Goal: Task Accomplishment & Management: Complete application form

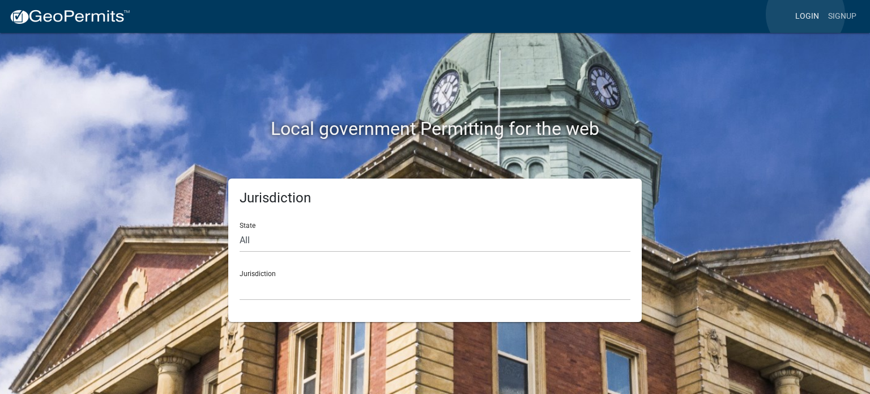
click at [806, 14] on link "Login" at bounding box center [807, 17] width 33 height 22
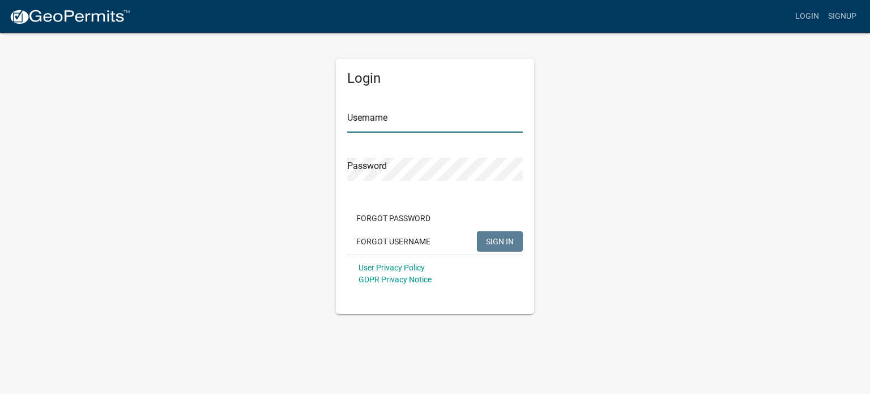
type input "RLcarroll"
click at [504, 236] on span "SIGN IN" at bounding box center [500, 240] width 28 height 9
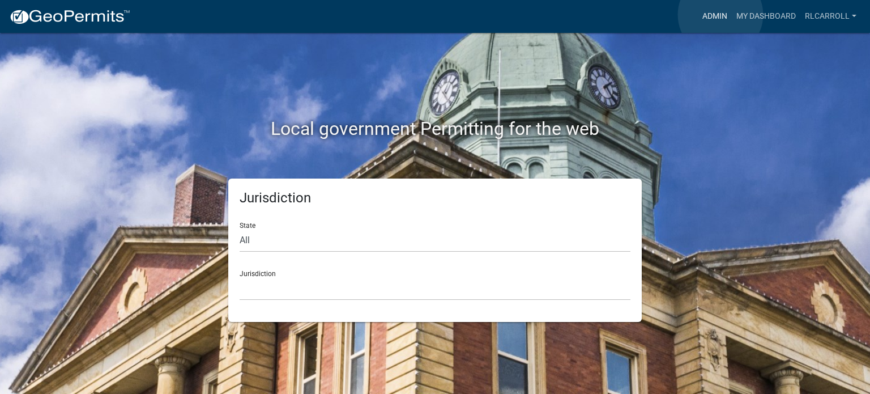
click at [721, 15] on link "Admin" at bounding box center [715, 17] width 34 height 22
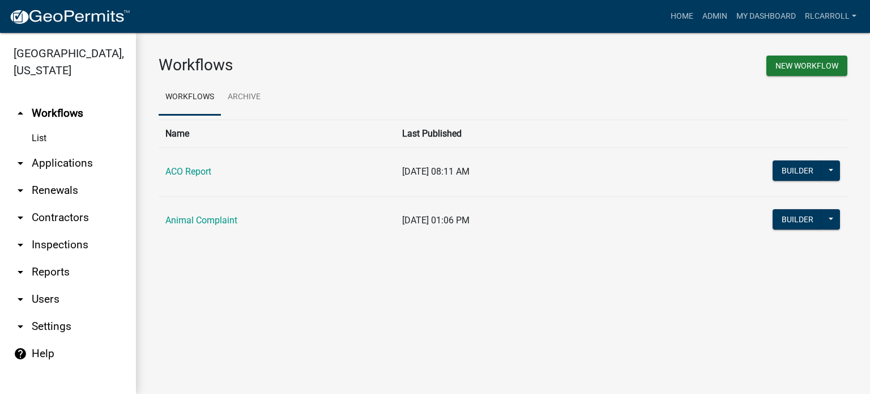
click at [62, 165] on link "arrow_drop_down Applications" at bounding box center [68, 163] width 136 height 27
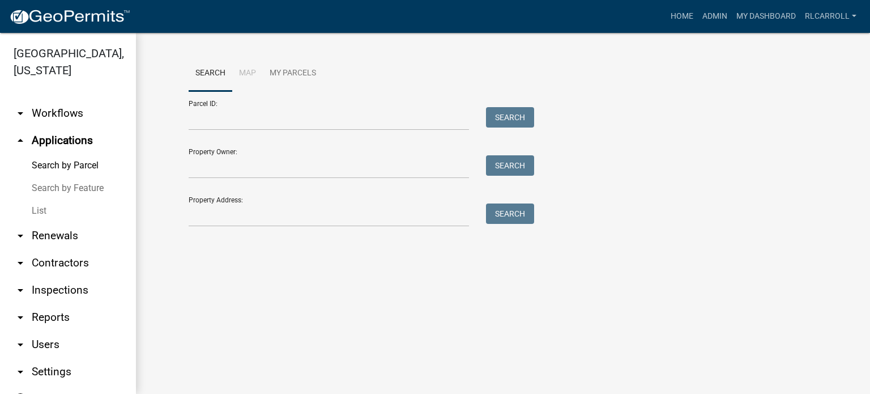
click at [39, 210] on link "List" at bounding box center [68, 210] width 136 height 23
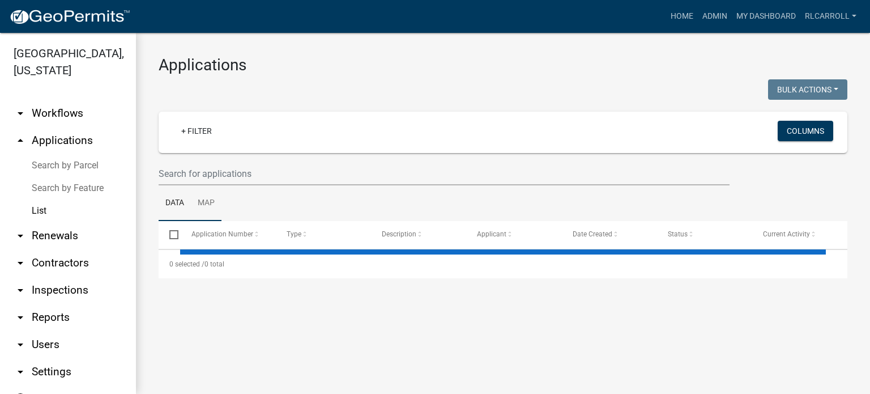
select select "3: 100"
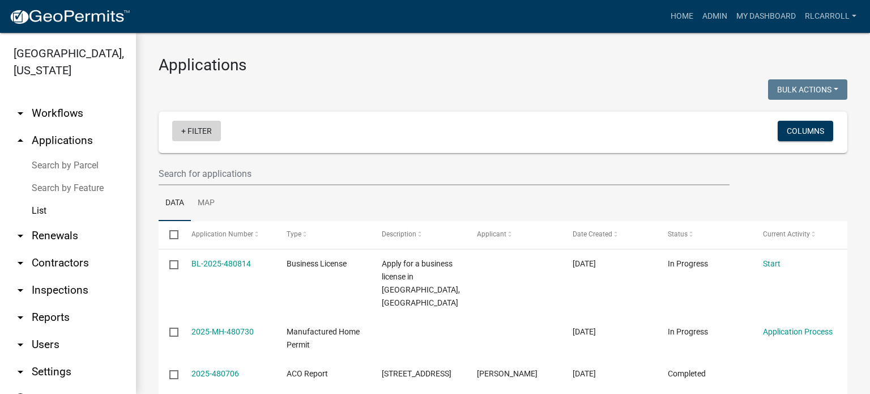
click at [201, 128] on link "+ Filter" at bounding box center [196, 131] width 49 height 20
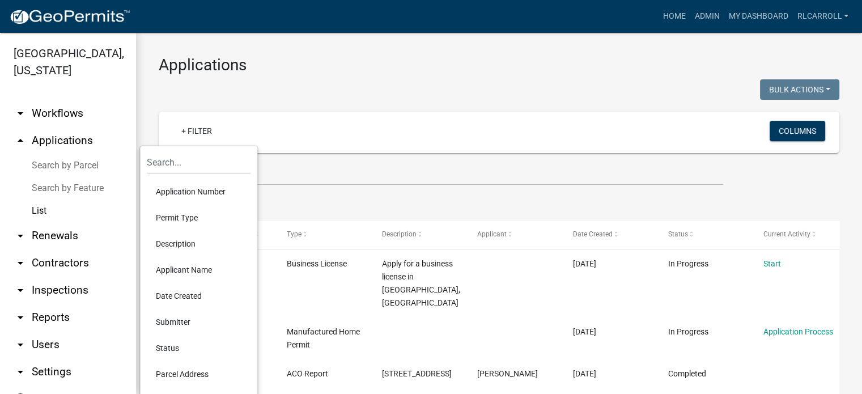
click at [184, 211] on li "Permit Type" at bounding box center [199, 218] width 104 height 26
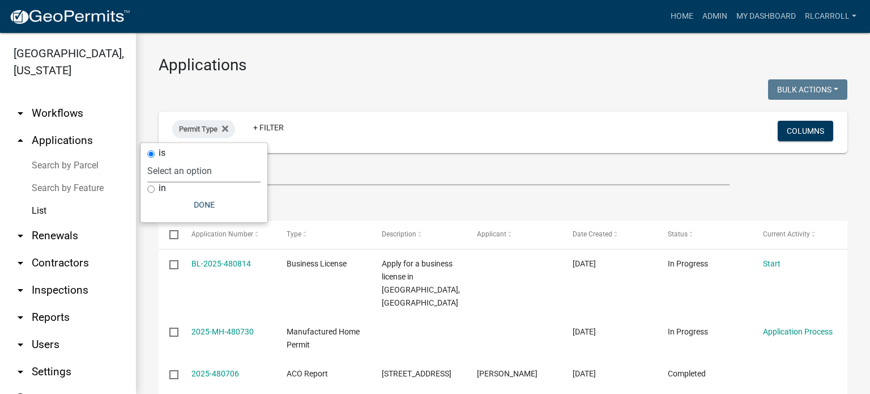
click at [189, 167] on select "Select an option ACO Report Animal Complaint" at bounding box center [203, 170] width 113 height 23
select select "d8c2ffa0-2d4f-4e37-952a-290ad7b3f5ed"
click at [181, 159] on select "Select an option ACO Report Animal Complaint" at bounding box center [203, 170] width 113 height 23
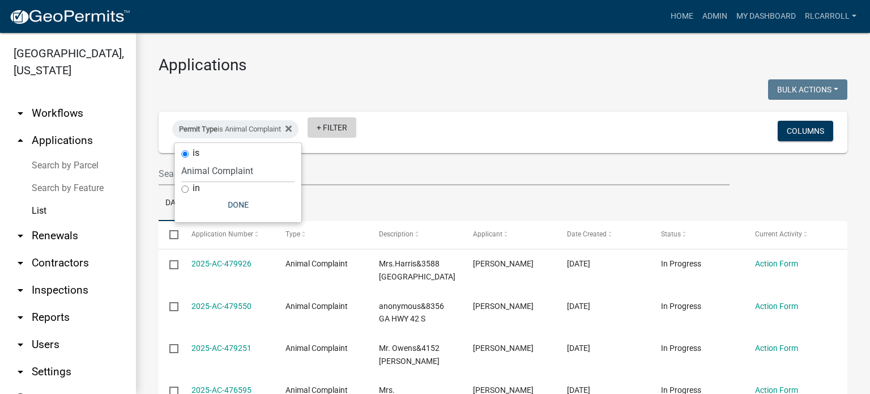
click at [340, 122] on link "+ Filter" at bounding box center [332, 127] width 49 height 20
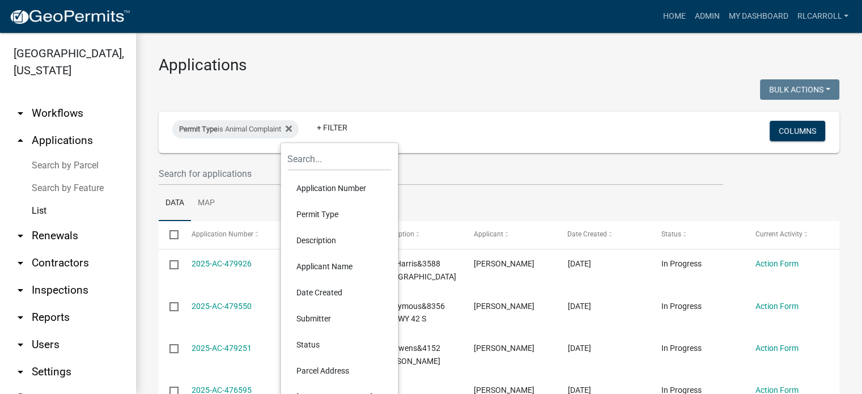
click at [310, 339] on li "Status" at bounding box center [339, 344] width 104 height 26
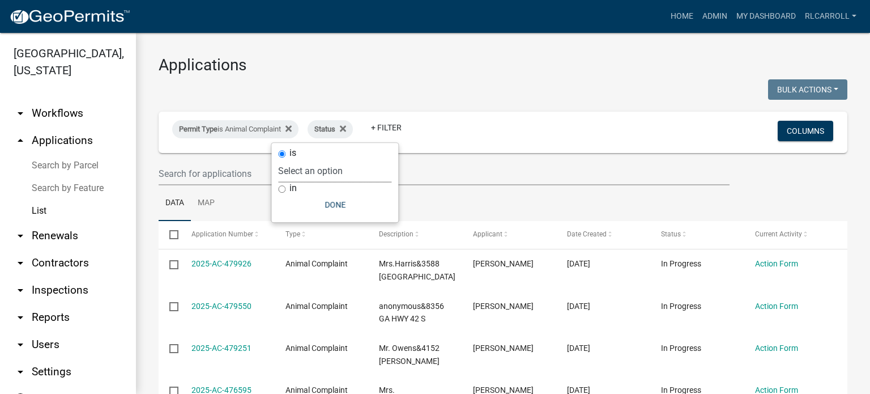
click at [328, 172] on select "Select an option Not Started In Progress Completed Expired Locked Withdrawn Voi…" at bounding box center [334, 170] width 113 height 23
select select "1"
click at [301, 159] on select "Select an option Not Started In Progress Completed Expired Locked Withdrawn Voi…" at bounding box center [334, 170] width 113 height 23
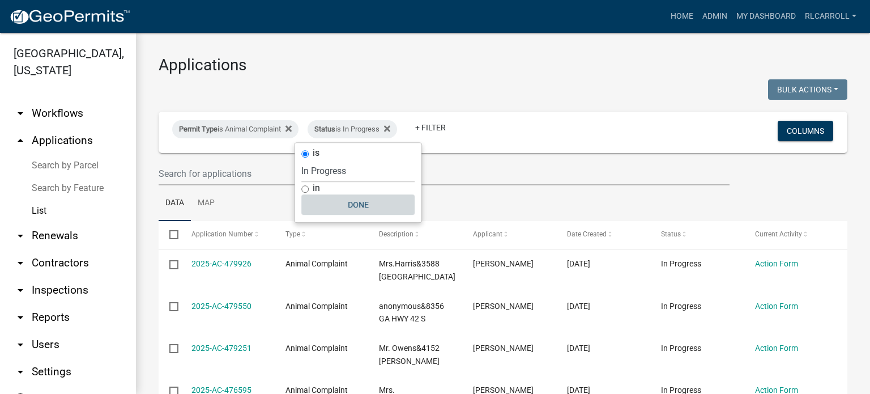
click at [331, 206] on button "Done" at bounding box center [357, 204] width 113 height 20
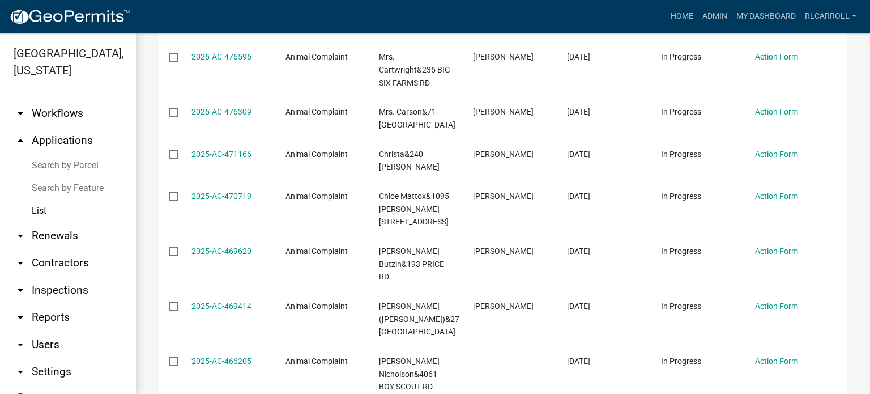
scroll to position [334, 0]
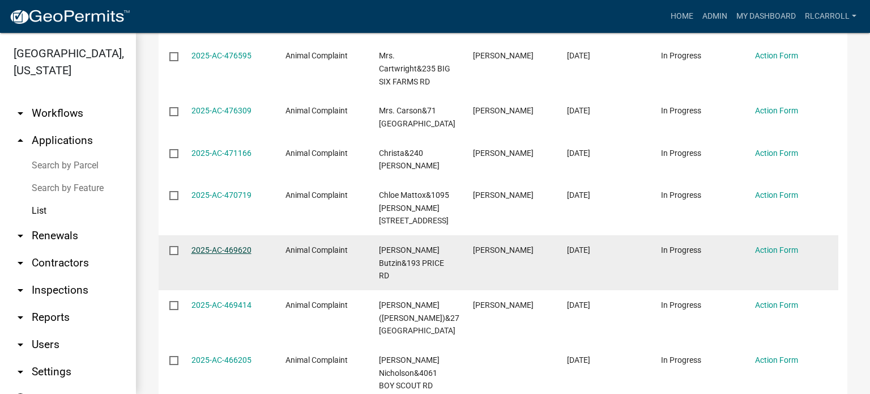
click at [228, 245] on link "2025-AC-469620" at bounding box center [221, 249] width 60 height 9
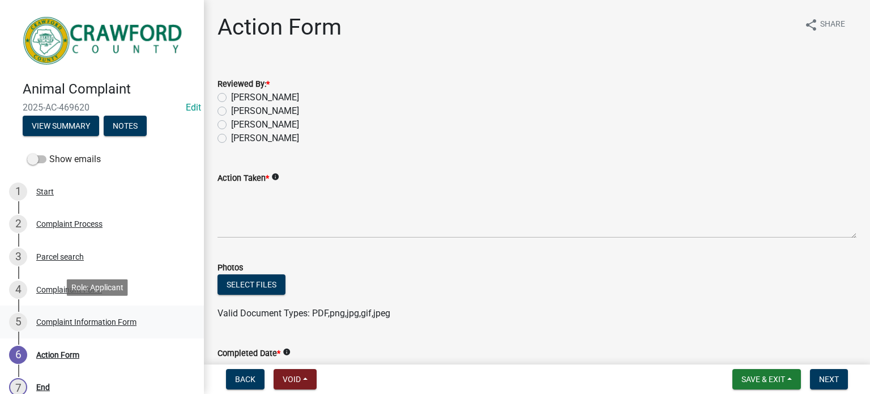
click at [80, 318] on div "Complaint Information Form" at bounding box center [86, 322] width 100 height 8
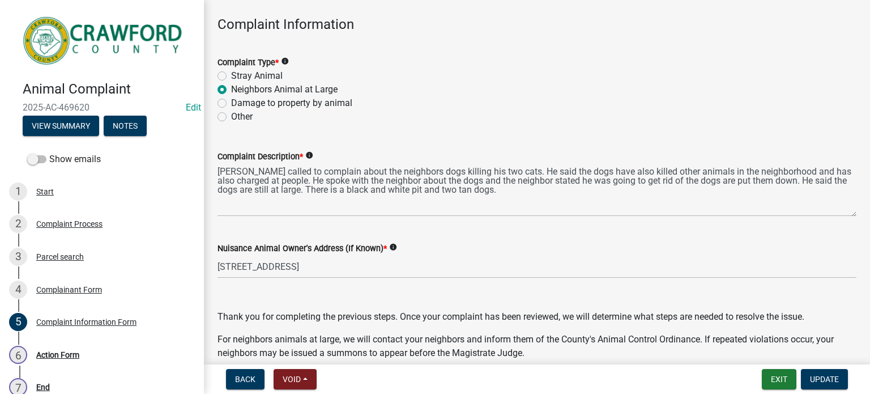
scroll to position [48, 0]
click at [125, 126] on button "Notes" at bounding box center [125, 126] width 43 height 20
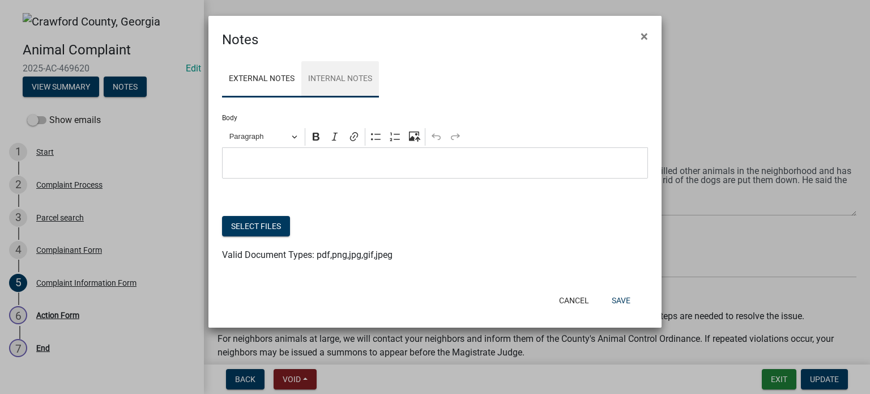
click at [333, 76] on link "Internal Notes" at bounding box center [340, 79] width 78 height 36
click at [573, 296] on button "Cancel" at bounding box center [574, 300] width 48 height 20
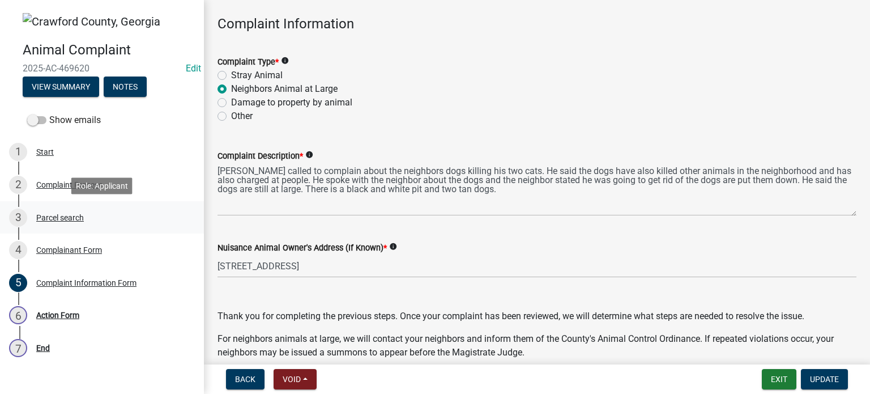
click at [79, 217] on div "Parcel search" at bounding box center [60, 218] width 48 height 8
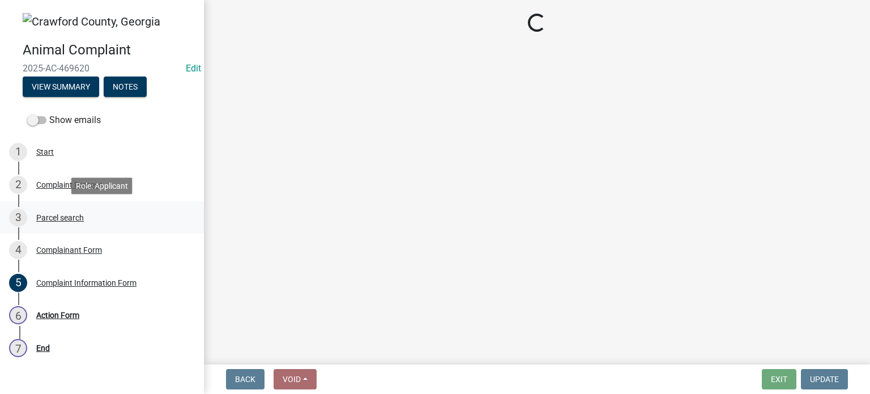
scroll to position [0, 0]
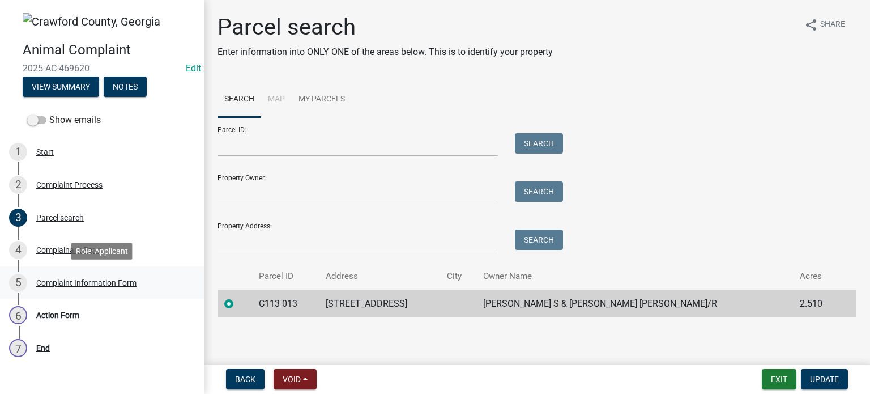
click at [83, 280] on div "Complaint Information Form" at bounding box center [86, 283] width 100 height 8
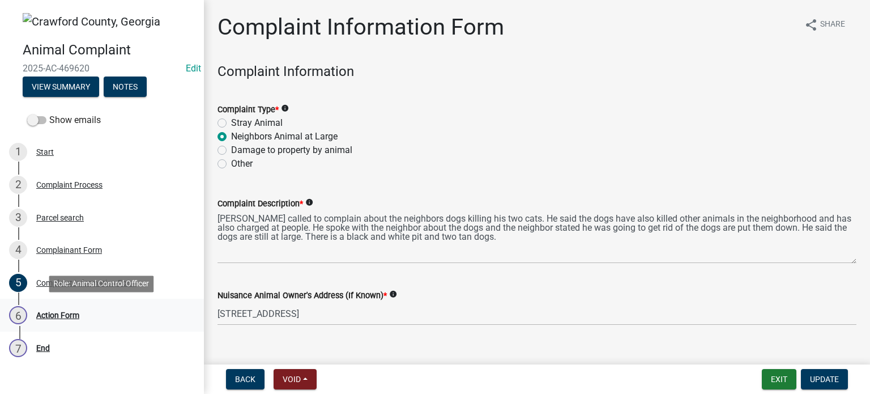
click at [58, 315] on div "Action Form" at bounding box center [57, 315] width 43 height 8
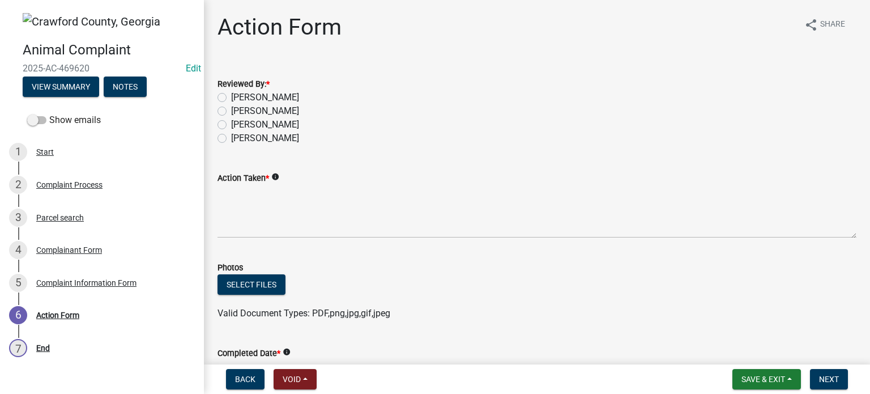
click at [231, 125] on label "[PERSON_NAME]" at bounding box center [265, 125] width 68 height 14
click at [231, 125] on input "[PERSON_NAME]" at bounding box center [234, 121] width 7 height 7
radio input "true"
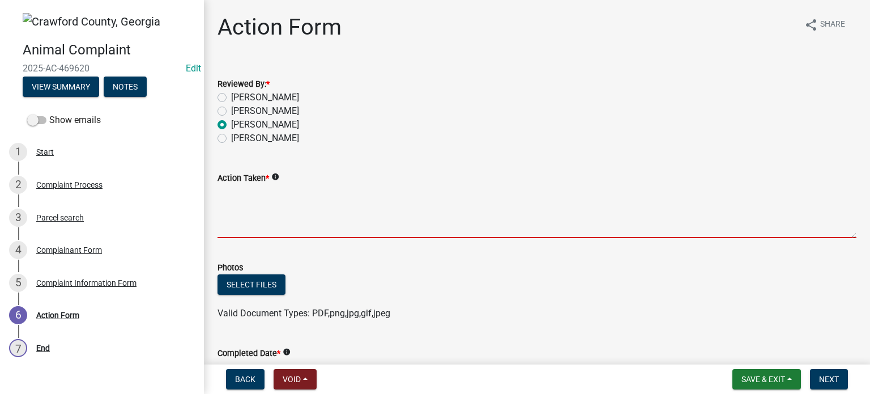
click at [223, 202] on textarea "Action Taken *" at bounding box center [537, 211] width 639 height 53
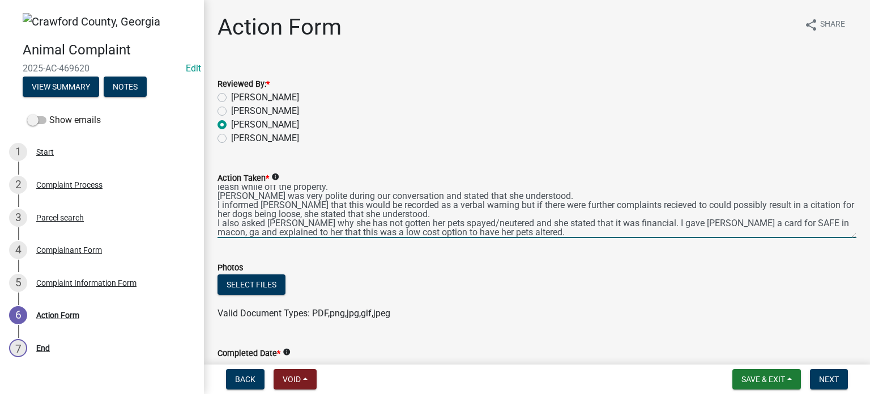
scroll to position [61, 0]
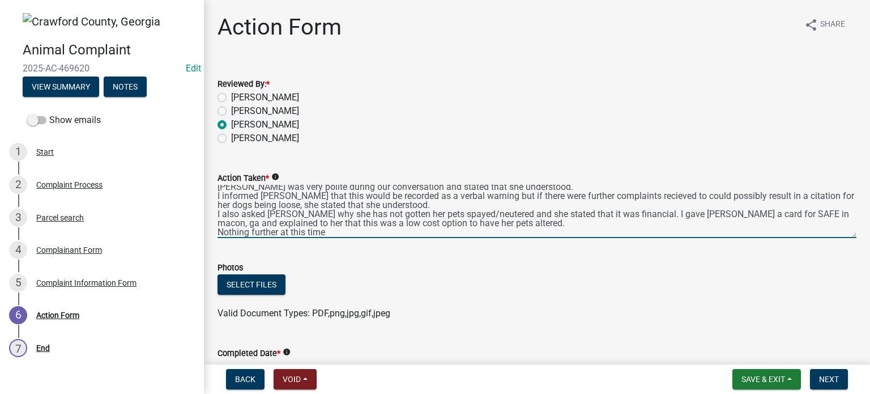
click at [657, 199] on textarea "[DATE] I was finally able to make contact with am owner of the dogs noted in th…" at bounding box center [537, 211] width 639 height 53
click at [671, 195] on textarea "[DATE] I was finally able to make contact with am owner of the dogs noted in th…" at bounding box center [537, 211] width 639 height 53
click at [723, 190] on textarea "[DATE] I was finally able to make contact with am owner of the dogs noted in th…" at bounding box center [537, 211] width 639 height 53
click at [691, 196] on textarea "[DATE] I was finally able to make contact with am owner of the dogs noted in th…" at bounding box center [537, 211] width 639 height 53
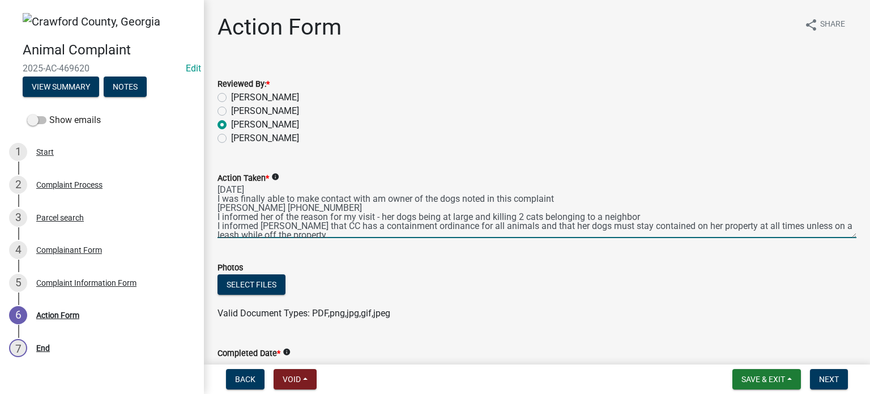
scroll to position [0, 0]
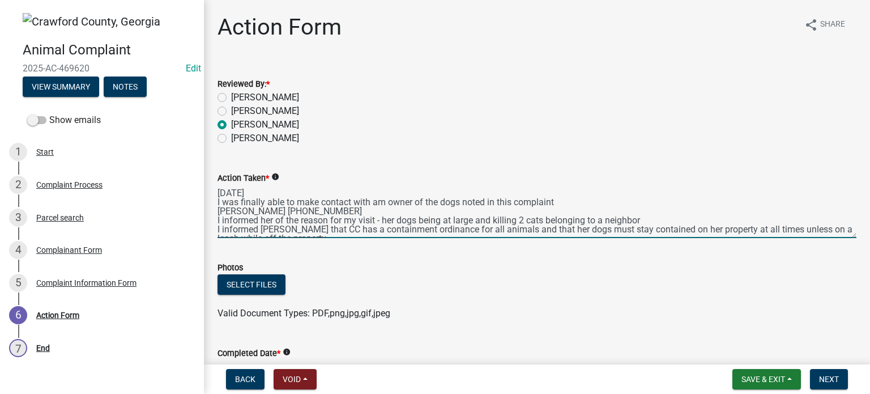
click at [218, 205] on textarea "[DATE] I was finally able to make contact with am owner of the dogs noted in th…" at bounding box center [537, 211] width 639 height 53
click at [337, 207] on textarea "[DATE] I arrived on scene and was finally able to make contact with am owner of…" at bounding box center [537, 211] width 639 height 53
click at [337, 211] on textarea "[DATE] I arrived on scene and was finally able to make contact with am owner of…" at bounding box center [537, 211] width 639 height 53
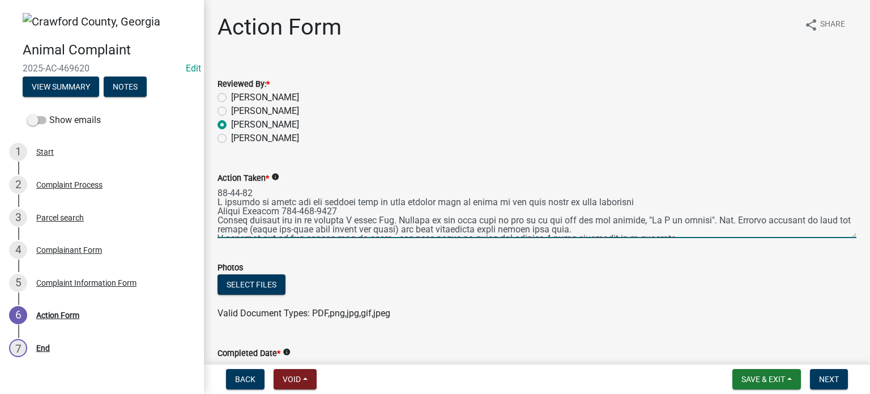
type textarea "[DATE] I arrived on scene and was finally able to make contact with am owner of…"
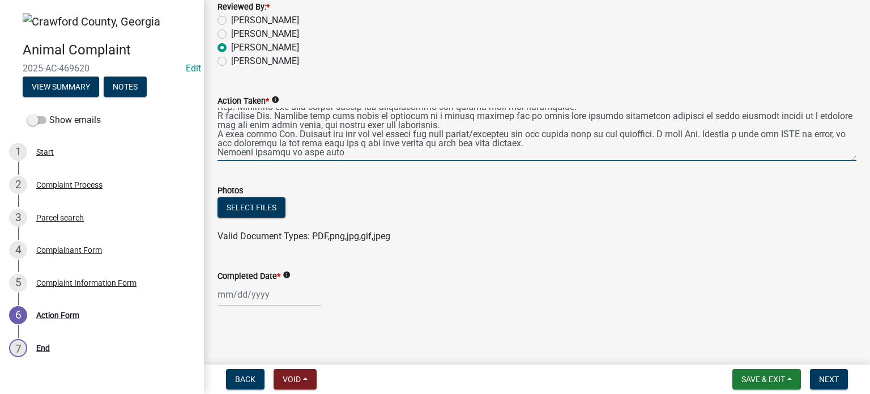
scroll to position [76, 0]
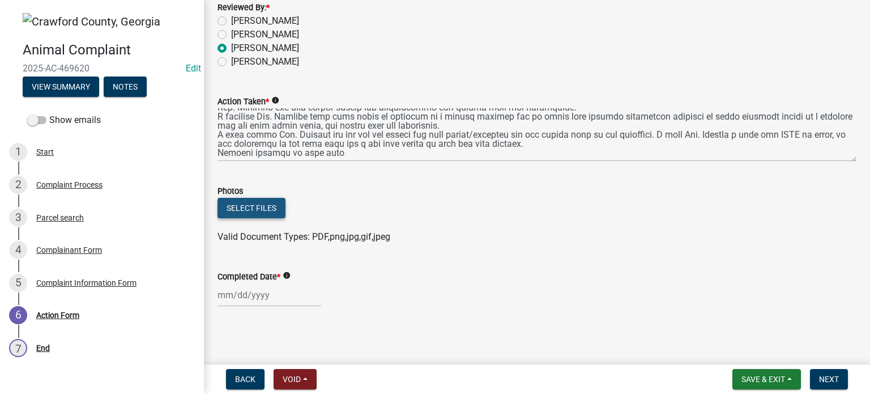
click at [257, 211] on button "Select files" at bounding box center [252, 208] width 68 height 20
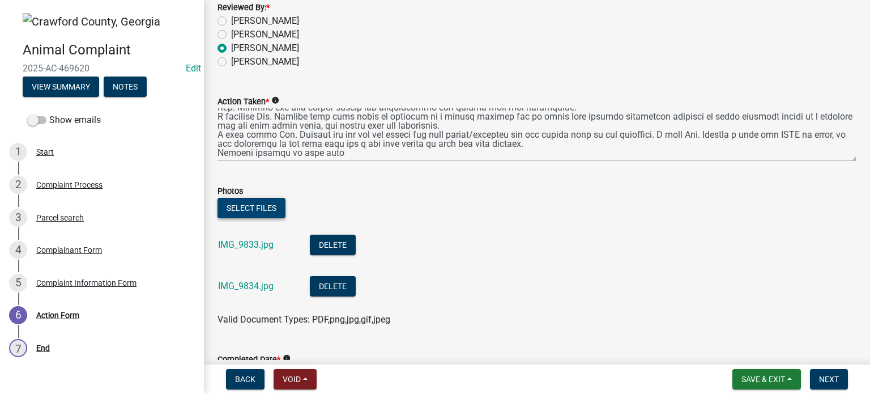
scroll to position [160, 0]
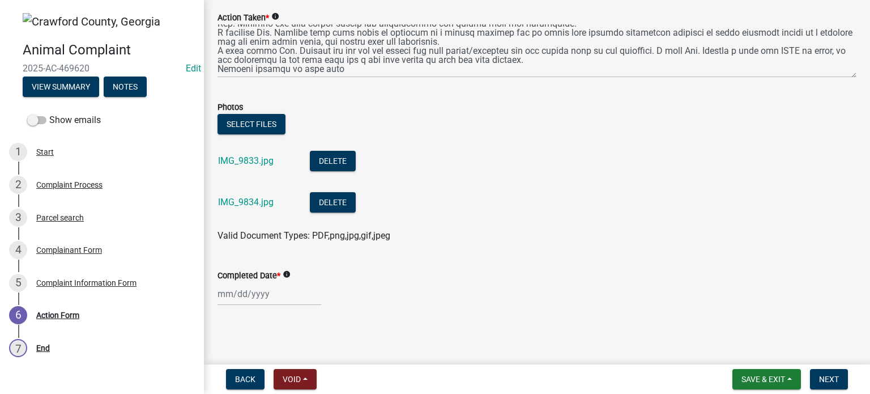
select select "9"
select select "2025"
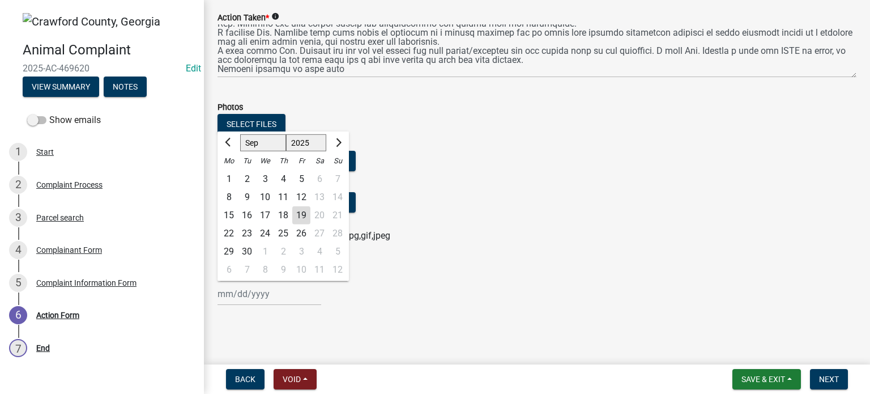
click at [263, 297] on input "Completed Date *" at bounding box center [270, 293] width 104 height 23
click at [305, 213] on div "19" at bounding box center [301, 215] width 18 height 18
type input "[DATE]"
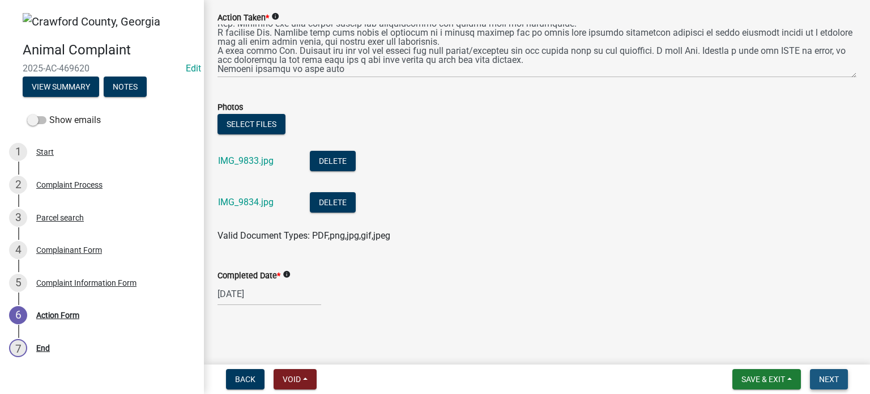
click at [827, 374] on span "Next" at bounding box center [829, 378] width 20 height 9
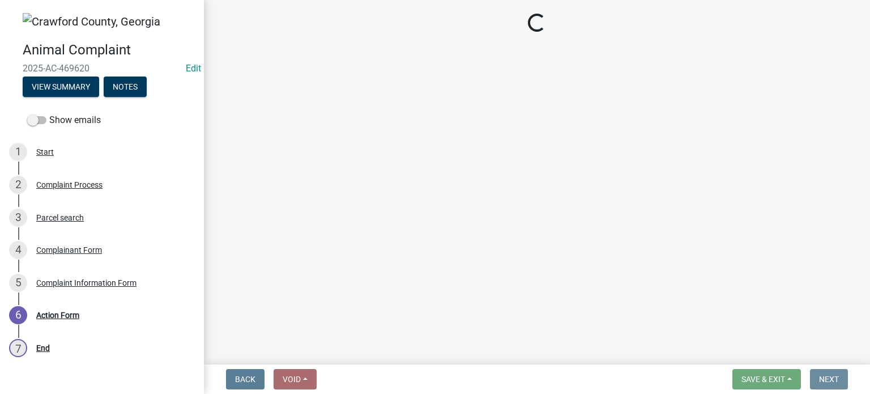
scroll to position [0, 0]
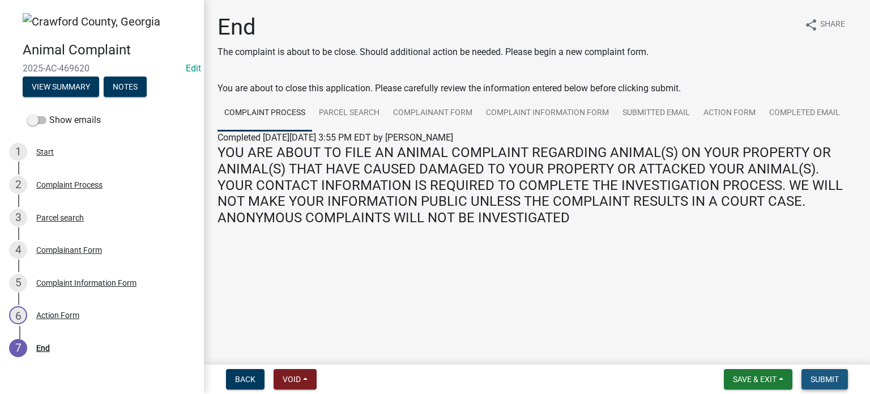
click at [827, 374] on span "Submit" at bounding box center [825, 378] width 28 height 9
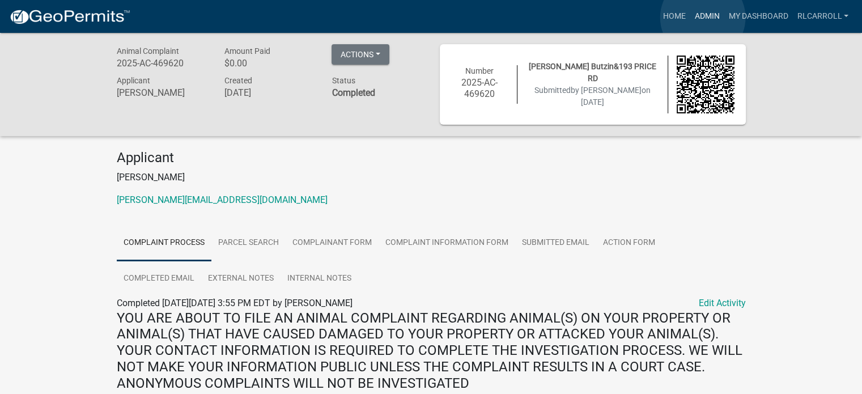
click at [703, 18] on link "Admin" at bounding box center [706, 17] width 34 height 22
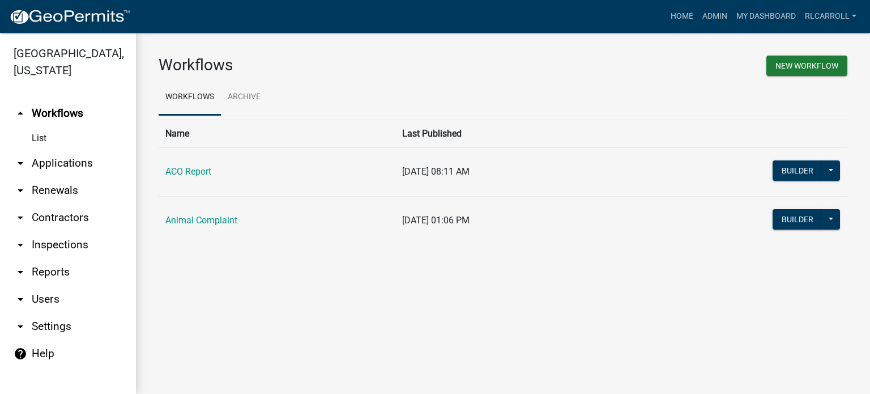
click at [81, 163] on link "arrow_drop_down Applications" at bounding box center [68, 163] width 136 height 27
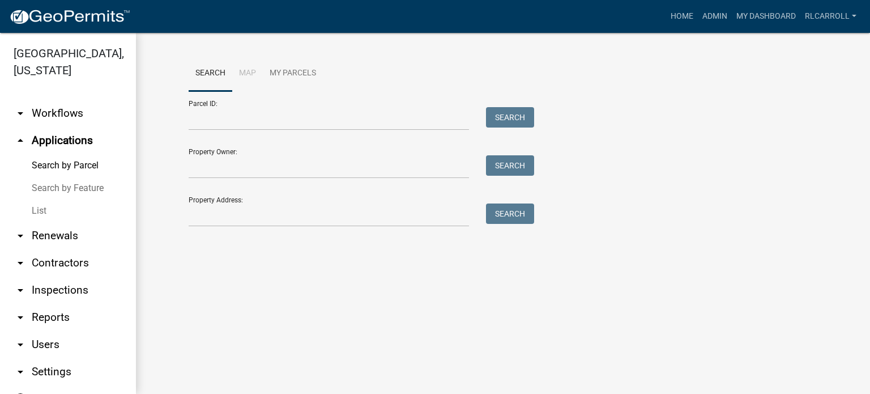
click at [46, 208] on link "List" at bounding box center [68, 210] width 136 height 23
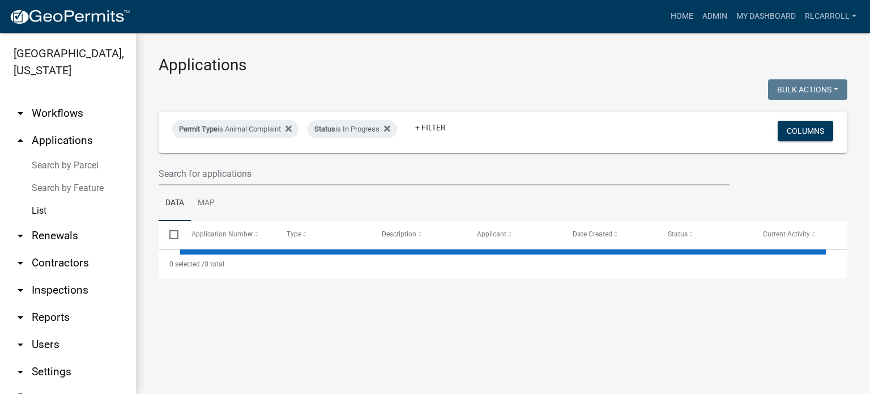
select select "3: 100"
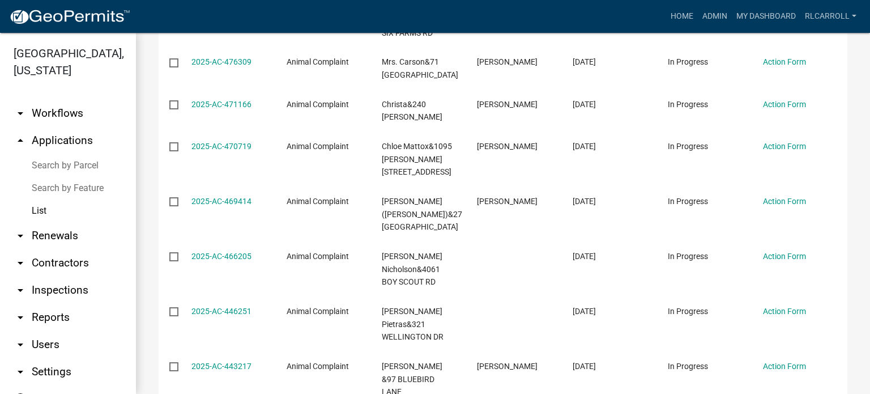
scroll to position [410, 0]
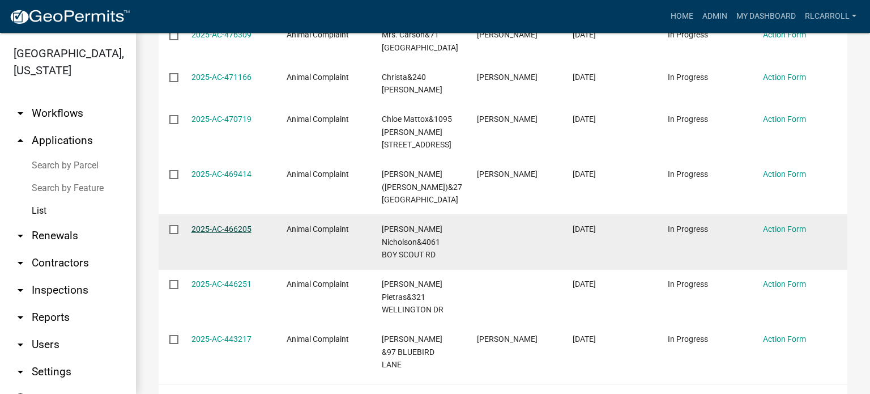
click at [229, 224] on link "2025-AC-466205" at bounding box center [221, 228] width 60 height 9
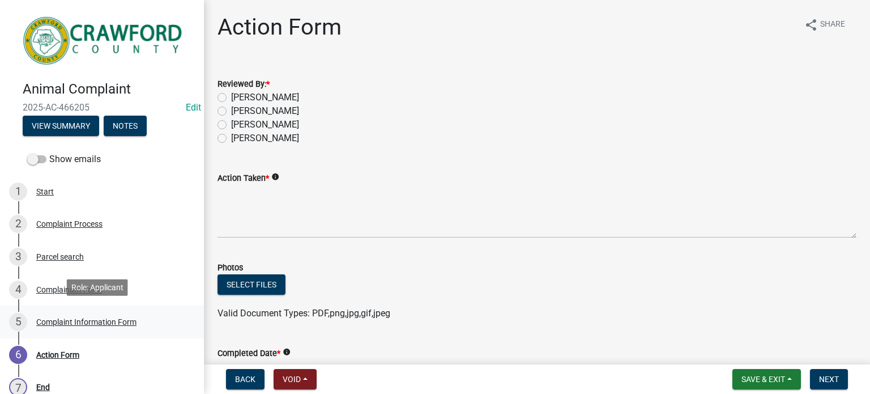
click at [91, 318] on div "Complaint Information Form" at bounding box center [86, 322] width 100 height 8
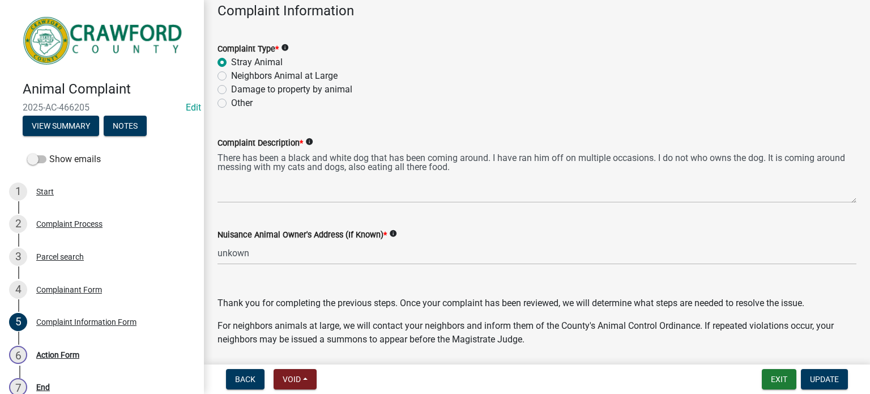
scroll to position [52, 0]
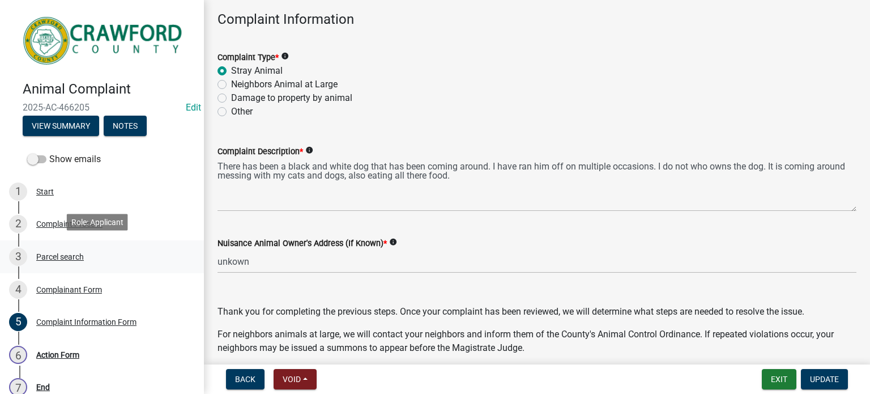
click at [59, 253] on div "Parcel search" at bounding box center [60, 257] width 48 height 8
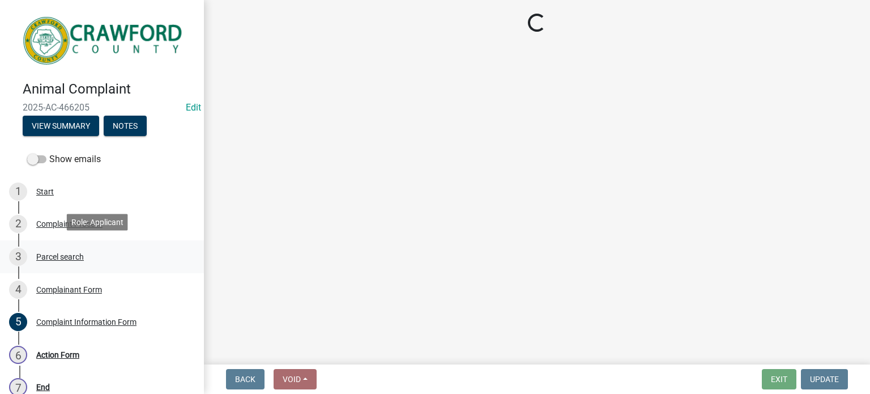
scroll to position [0, 0]
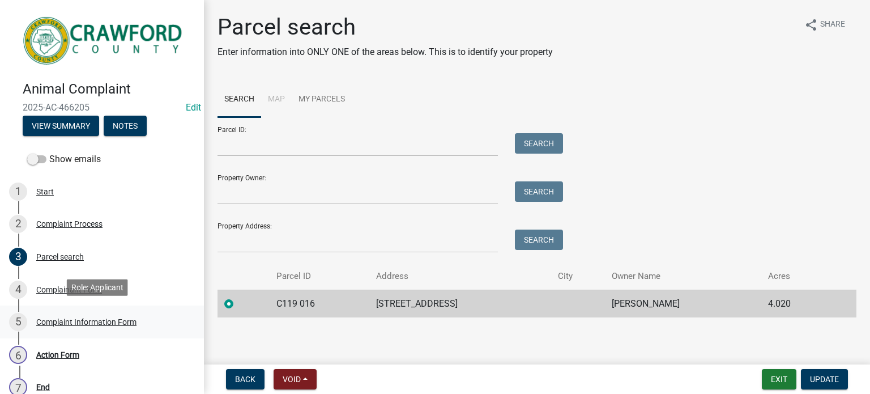
click at [88, 313] on div "5 Complaint Information Form" at bounding box center [97, 322] width 177 height 18
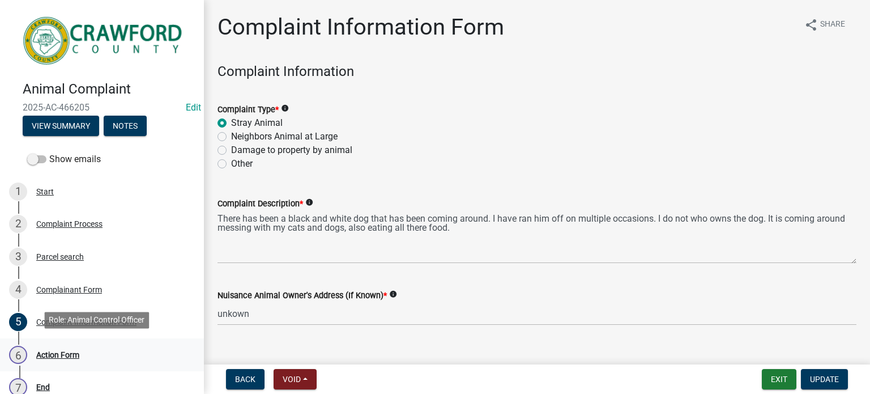
click at [69, 351] on div "Action Form" at bounding box center [57, 355] width 43 height 8
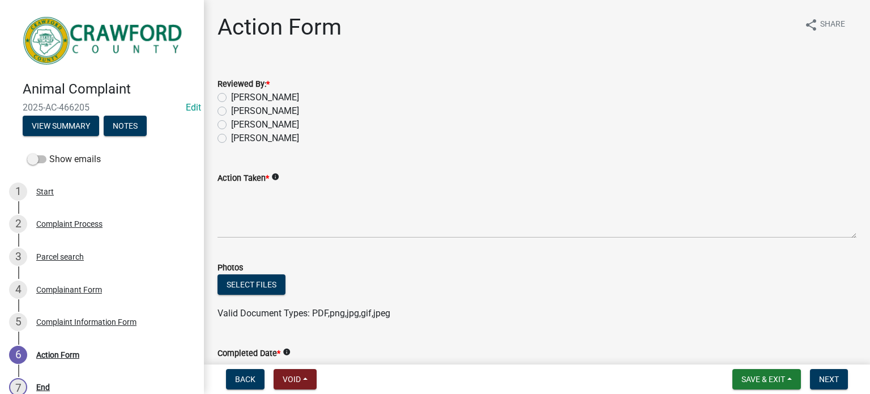
click at [231, 125] on label "[PERSON_NAME]" at bounding box center [265, 125] width 68 height 14
click at [231, 125] on input "[PERSON_NAME]" at bounding box center [234, 121] width 7 height 7
radio input "true"
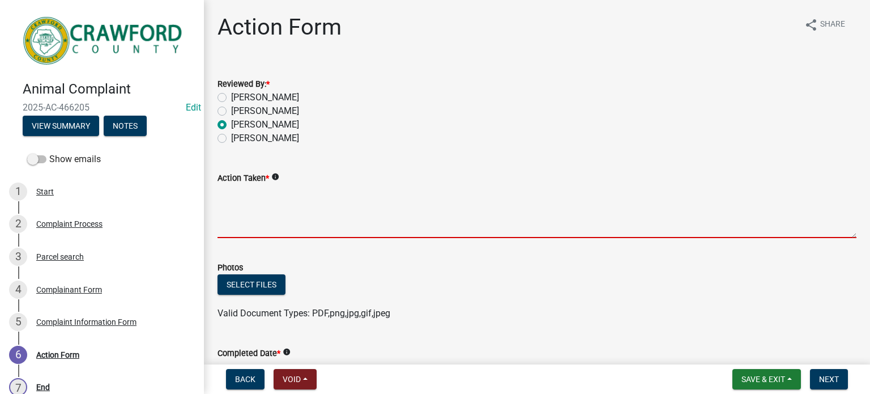
click at [231, 194] on textarea "Action Taken *" at bounding box center [537, 211] width 639 height 53
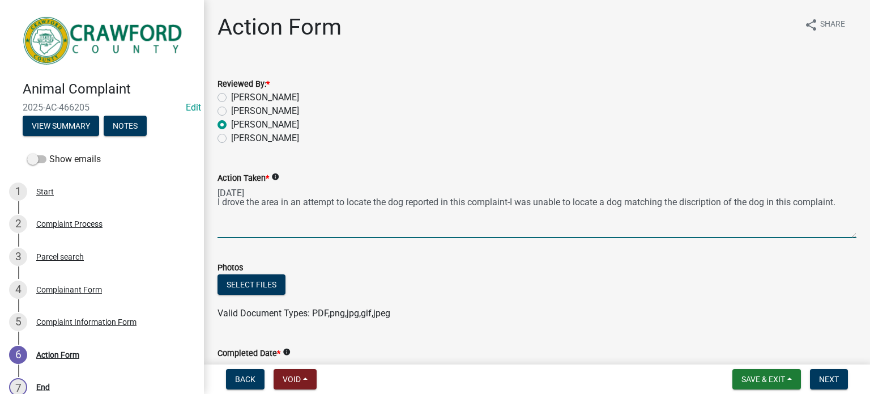
click at [725, 202] on textarea "[DATE] I drove the area in an attempt to locate the dog reported in this compla…" at bounding box center [537, 211] width 639 height 53
click at [693, 200] on textarea "[DATE] I drove the area in an attempt to locate the dog reported in this compla…" at bounding box center [537, 211] width 639 height 53
click at [841, 206] on textarea "[DATE] I drove the area in an attempt to locate the dog reported in this compla…" at bounding box center [537, 211] width 639 height 53
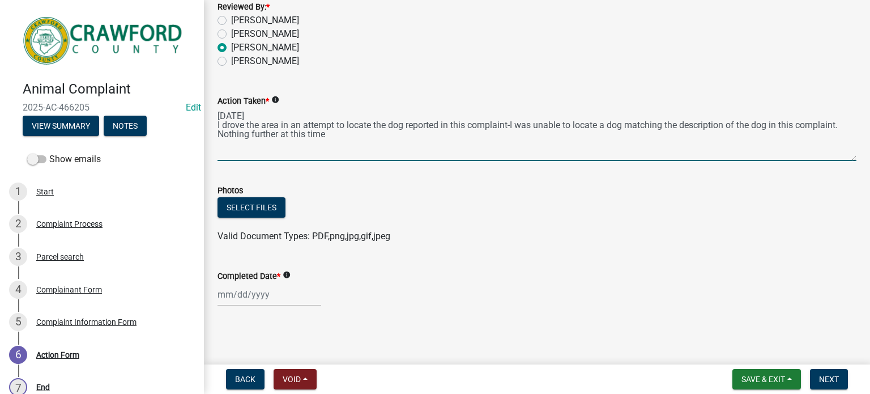
scroll to position [75, 0]
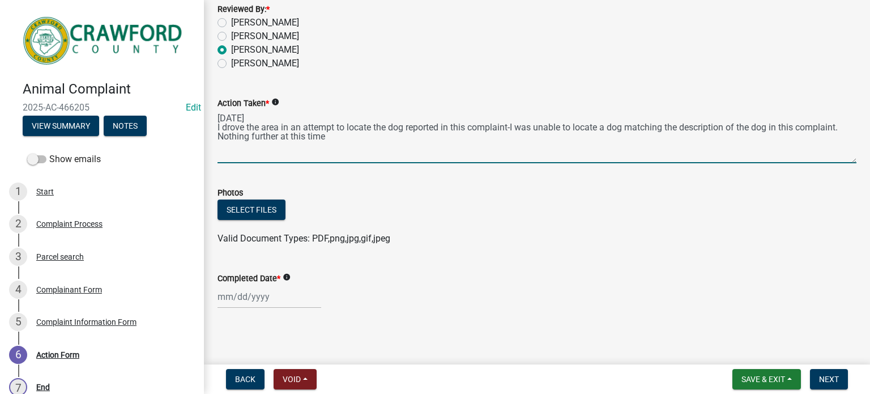
type textarea "[DATE] I drove the area in an attempt to locate the dog reported in this compla…"
select select "9"
select select "2025"
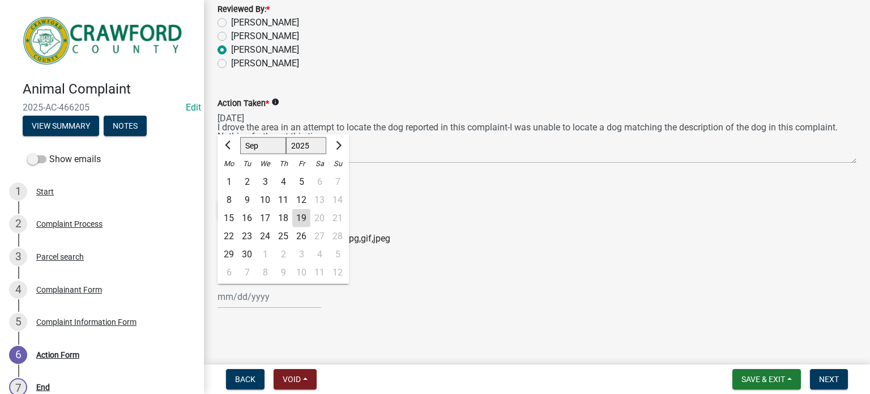
click at [265, 296] on div "[PERSON_NAME] Feb Mar Apr [PERSON_NAME][DATE] Oct Nov [DATE] 1526 1527 1528 152…" at bounding box center [270, 296] width 104 height 23
click at [301, 219] on div "19" at bounding box center [301, 218] width 18 height 18
type input "[DATE]"
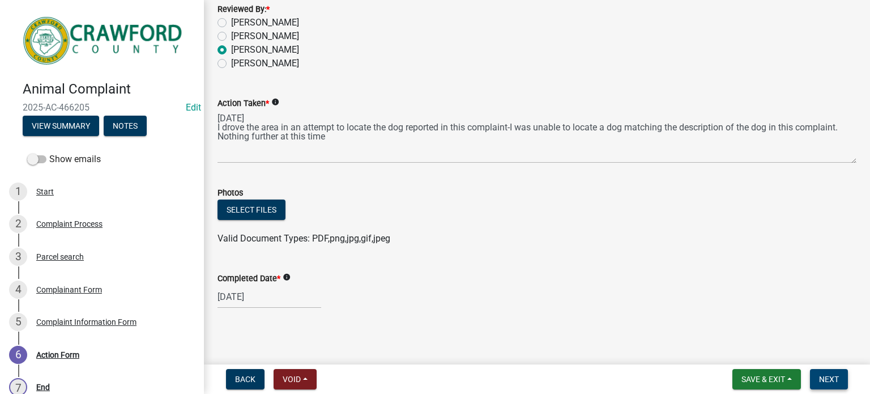
click at [825, 378] on span "Next" at bounding box center [829, 378] width 20 height 9
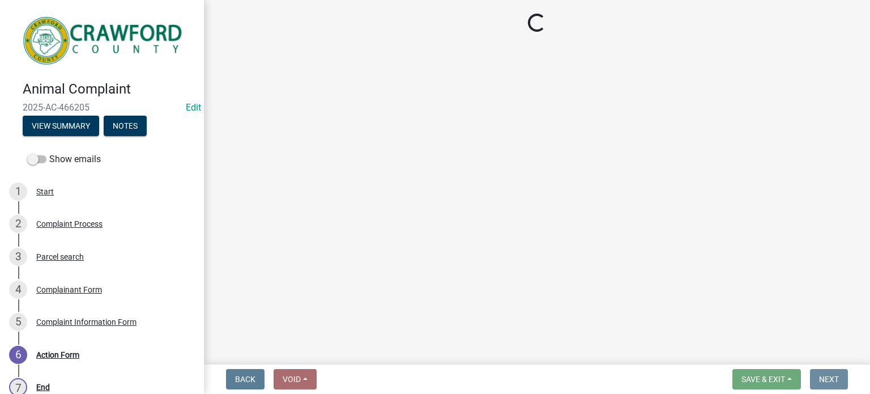
scroll to position [0, 0]
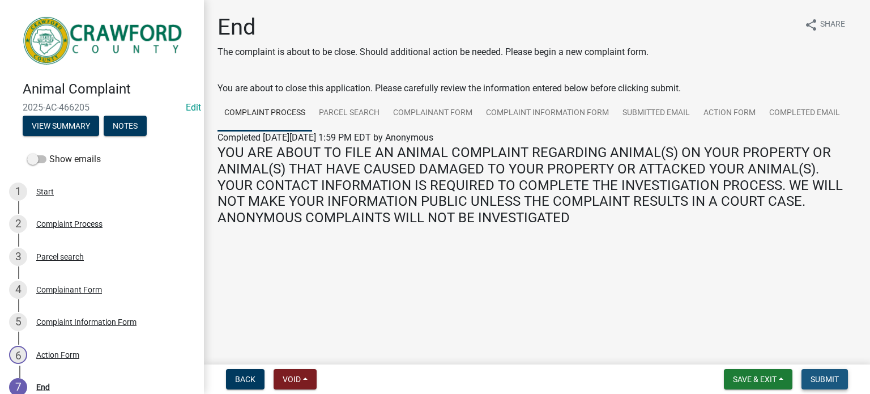
click at [819, 376] on span "Submit" at bounding box center [825, 378] width 28 height 9
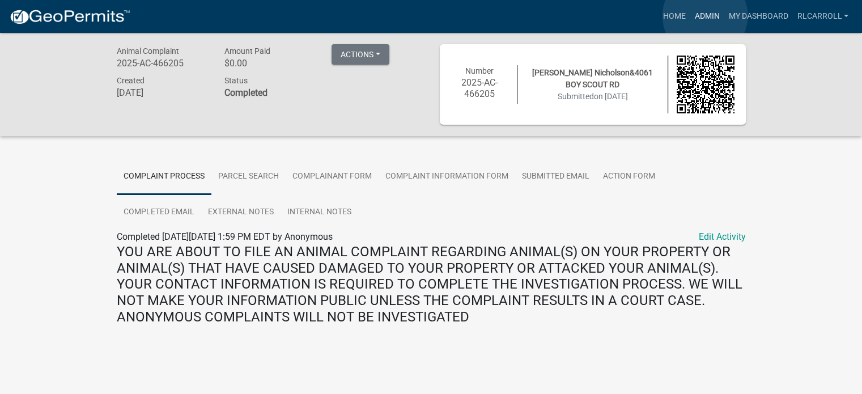
click at [705, 16] on link "Admin" at bounding box center [706, 17] width 34 height 22
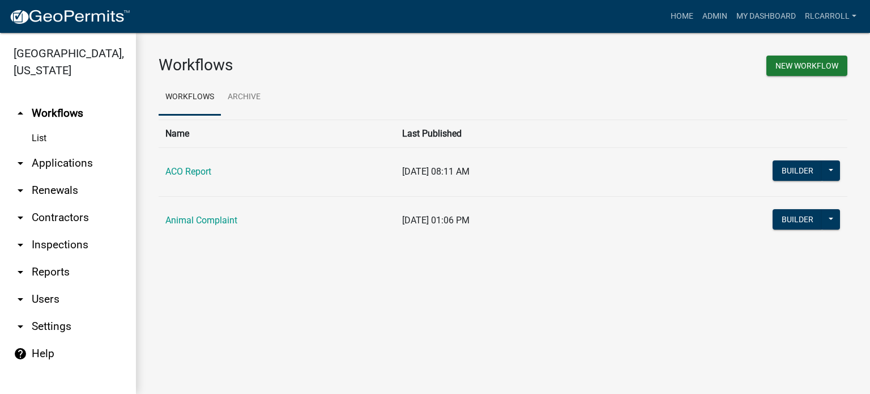
click at [64, 166] on link "arrow_drop_down Applications" at bounding box center [68, 163] width 136 height 27
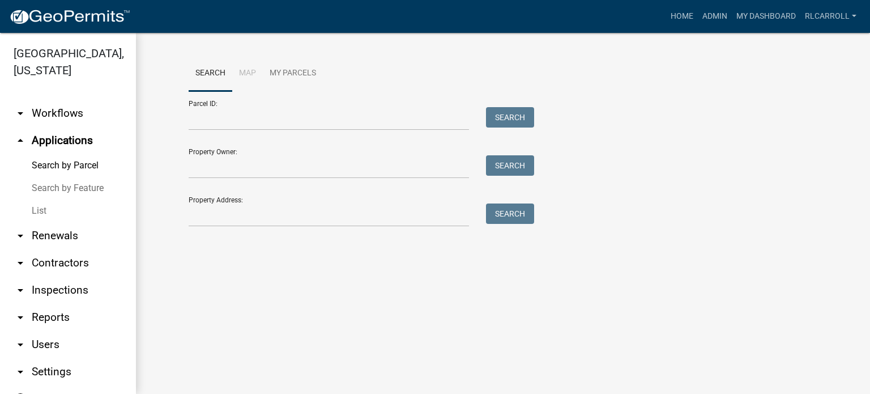
click at [45, 215] on link "List" at bounding box center [68, 210] width 136 height 23
